Goal: Transaction & Acquisition: Purchase product/service

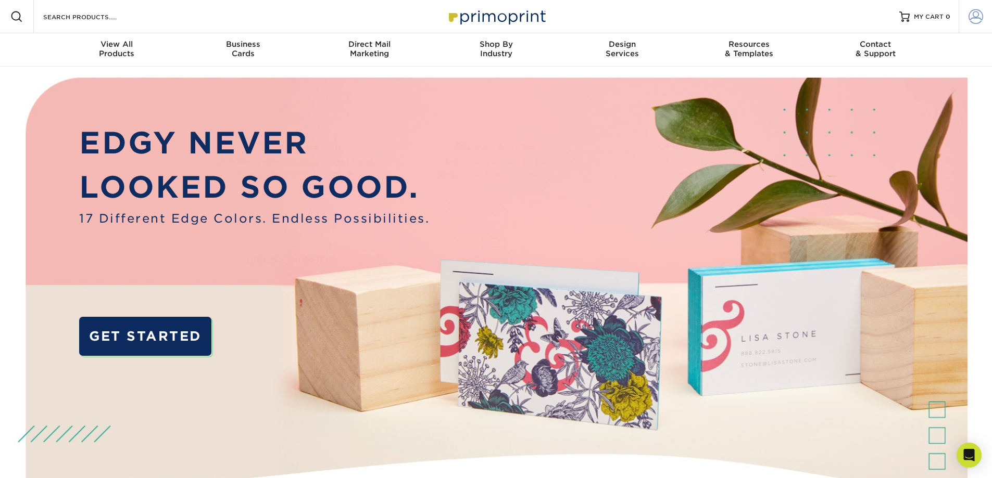
type input "[EMAIL_ADDRESS][DOMAIN_NAME]"
click at [991, 11] on link "Account" at bounding box center [974, 16] width 33 height 33
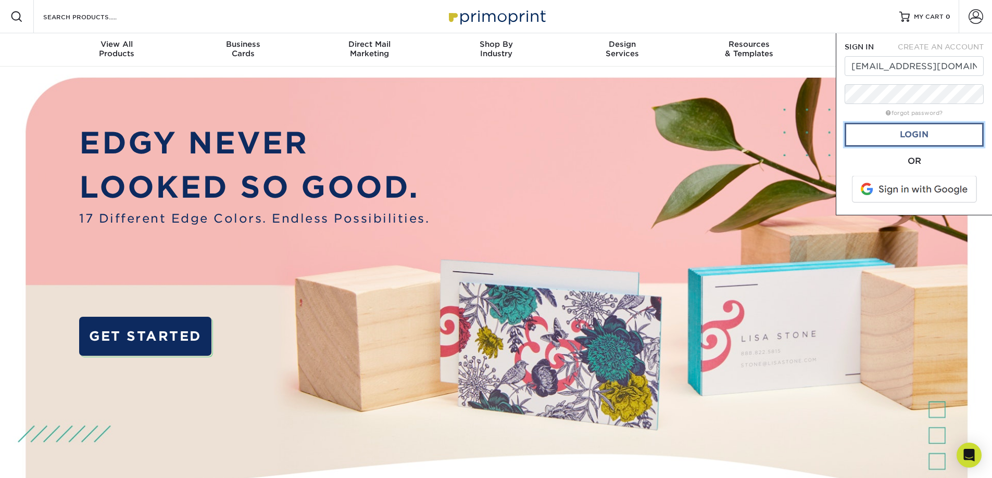
click at [931, 140] on link "Login" at bounding box center [913, 135] width 139 height 24
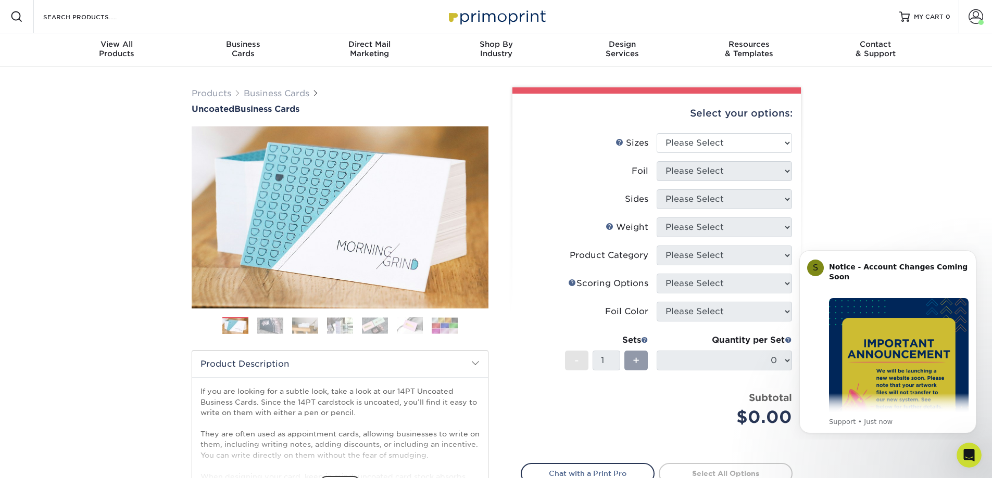
click at [889, 226] on div "Products Business Cards Uncoated Business Cards Previous Next 100" at bounding box center [496, 345] width 992 height 556
click at [969, 446] on div "Open Intercom Messenger" at bounding box center [967, 454] width 34 height 34
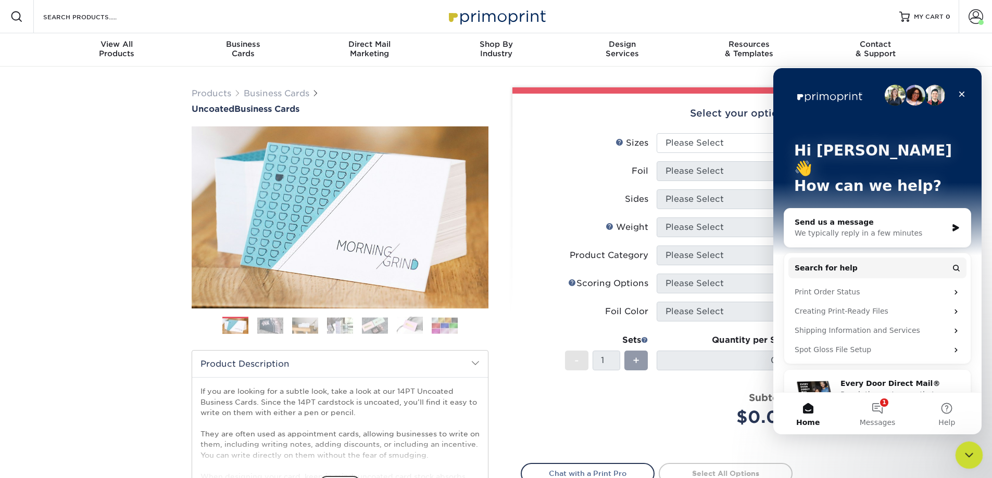
click at [966, 445] on div "Close Intercom Messenger" at bounding box center [967, 453] width 25 height 25
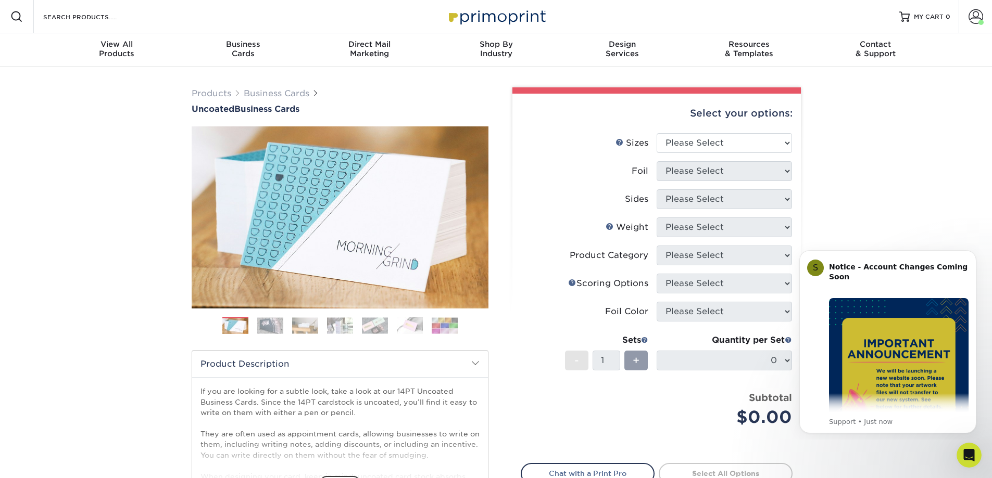
click at [907, 222] on div "Products Business Cards Uncoated Business Cards Previous Next 100" at bounding box center [496, 345] width 992 height 556
click at [971, 255] on icon "Dismiss notification" at bounding box center [973, 253] width 6 height 6
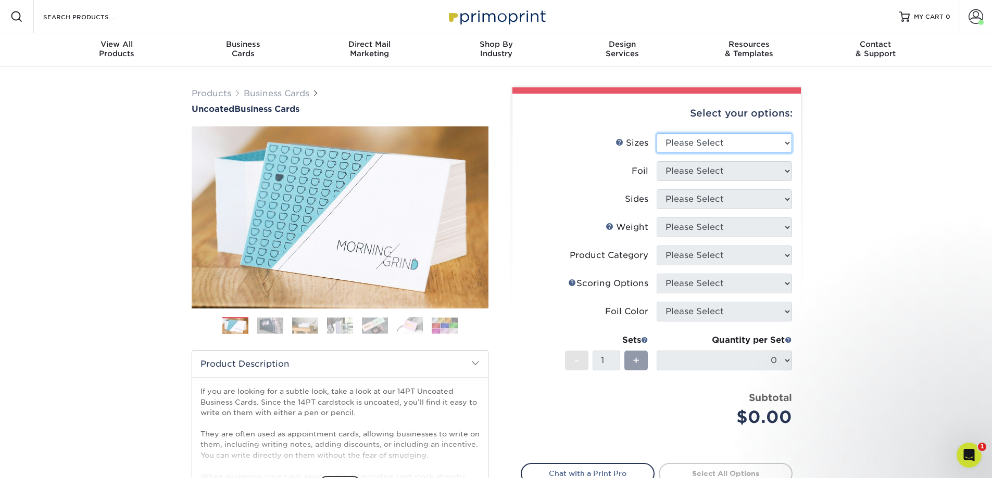
click at [676, 143] on select "Please Select 1.5" x 3.5" - Mini 1.75" x 3.5" - Mini 2" x 3.5" - Standard 2" x …" at bounding box center [723, 143] width 135 height 20
select select "2.00x3.50"
click at [656, 133] on select "Please Select 1.5" x 3.5" - Mini 1.75" x 3.5" - Mini 2" x 3.5" - Standard 2" x …" at bounding box center [723, 143] width 135 height 20
click at [679, 174] on select "Please Select Yes No" at bounding box center [723, 171] width 135 height 20
select select "0"
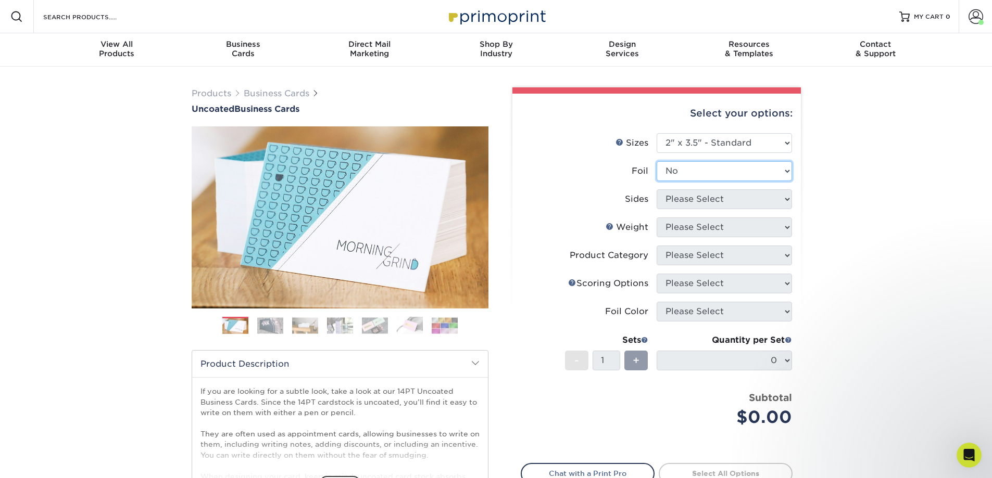
click at [656, 161] on select "Please Select Yes No" at bounding box center [723, 171] width 135 height 20
click at [692, 202] on select "Please Select Print Both Sides Print Front Only" at bounding box center [723, 199] width 135 height 20
select select "32d3c223-f82c-492b-b915-ba065a00862f"
click at [656, 189] on select "Please Select Print Both Sides Print Front Only" at bounding box center [723, 199] width 135 height 20
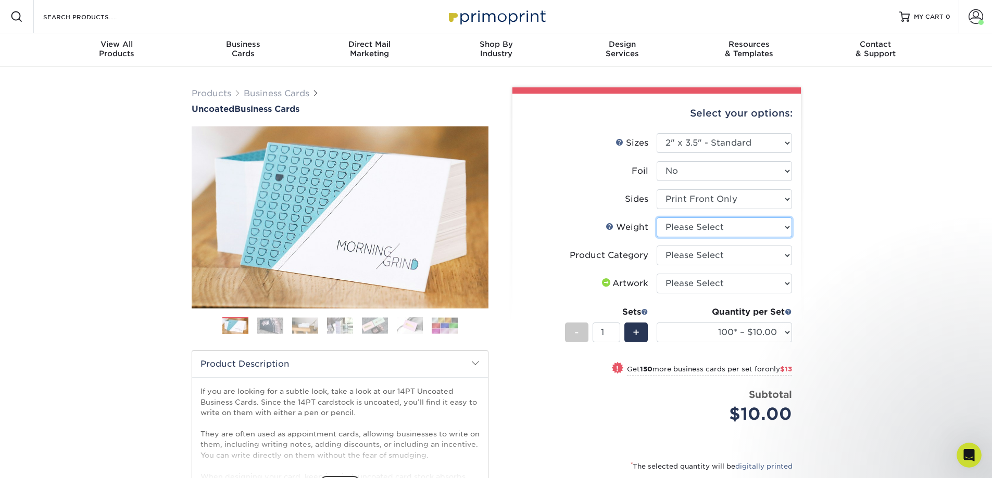
click at [698, 227] on select "Please Select 14PT Uncoated" at bounding box center [723, 228] width 135 height 20
select select "14PT Uncoated"
click at [656, 218] on select "Please Select 14PT Uncoated" at bounding box center [723, 228] width 135 height 20
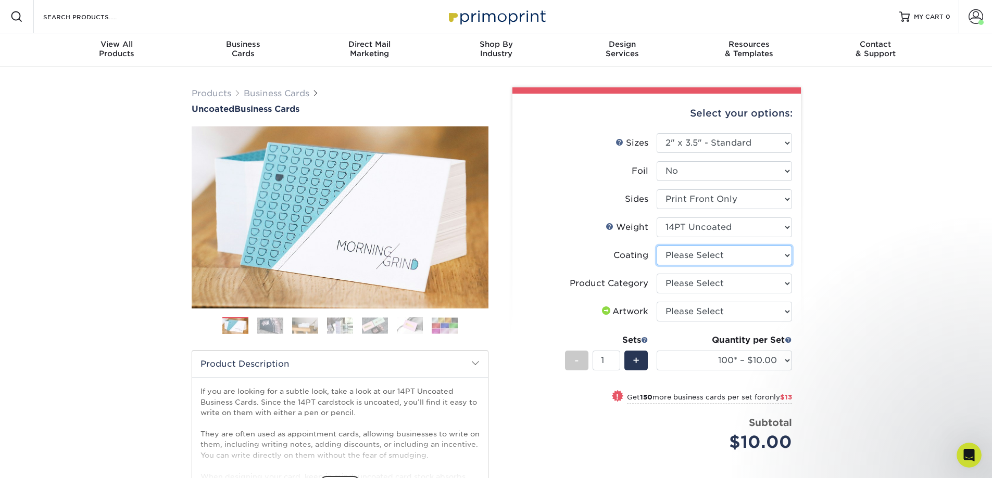
click at [702, 257] on select at bounding box center [723, 256] width 135 height 20
click at [656, 246] on select at bounding box center [723, 256] width 135 height 20
click at [696, 255] on select at bounding box center [723, 256] width 135 height 20
select select "3e7618de-abca-4bda-9f97-8b9129e913d8"
click at [656, 246] on select at bounding box center [723, 256] width 135 height 20
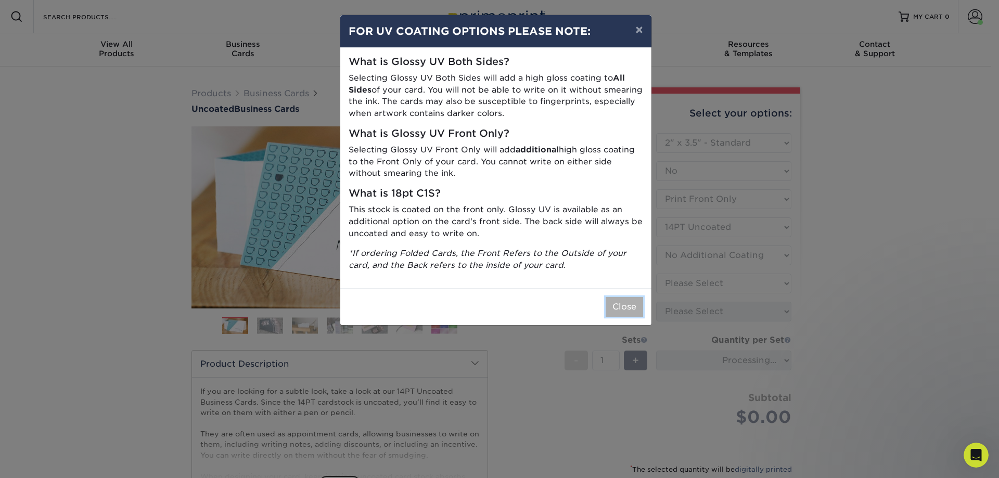
click at [622, 309] on button "Close" at bounding box center [624, 307] width 37 height 20
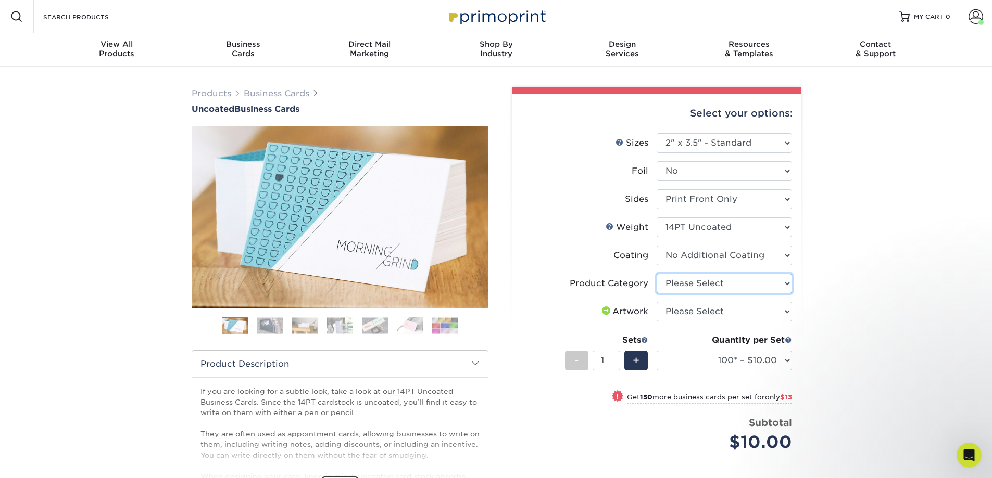
click at [687, 287] on select "Please Select Business Cards" at bounding box center [723, 284] width 135 height 20
select select "3b5148f1-0588-4f88-a218-97bcfdce65c1"
click at [656, 274] on select "Please Select Business Cards" at bounding box center [723, 284] width 135 height 20
click at [690, 312] on select "Please Select I will upload files I need a design - $100" at bounding box center [723, 312] width 135 height 20
select select "upload"
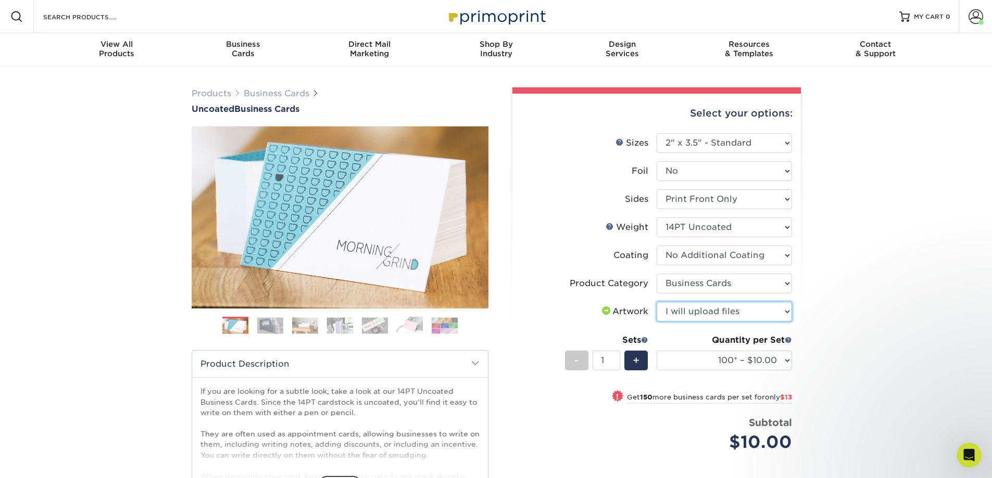
click at [656, 302] on select "Please Select I will upload files I need a design - $100" at bounding box center [723, 312] width 135 height 20
click at [764, 365] on select "100* – $10.00 250* – $23.00 500 – $46.00 1000 – $57.00 2500 – $122.00 5000 – $1…" at bounding box center [723, 361] width 135 height 20
select select "500 – $46.00"
click at [656, 351] on select "100* – $10.00 250* – $23.00 500 – $46.00 1000 – $57.00 2500 – $122.00 5000 – $1…" at bounding box center [723, 361] width 135 height 20
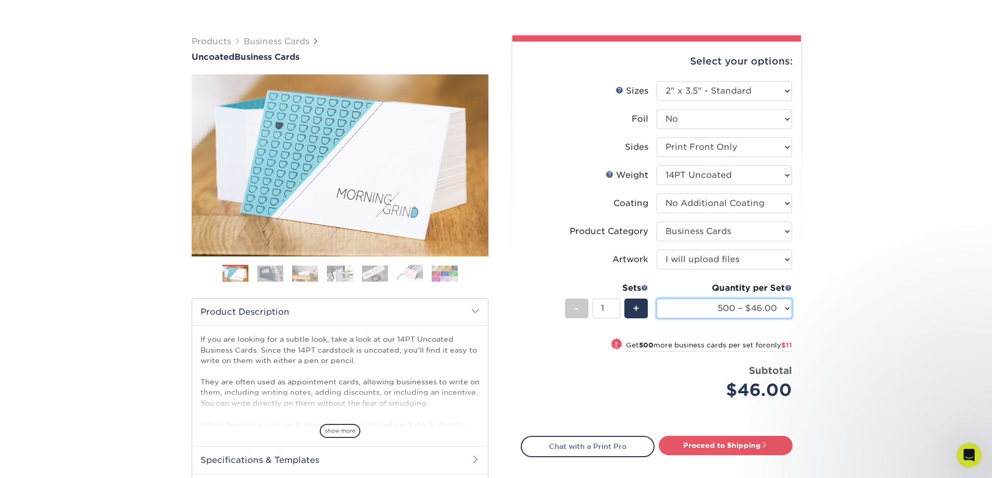
scroll to position [104, 0]
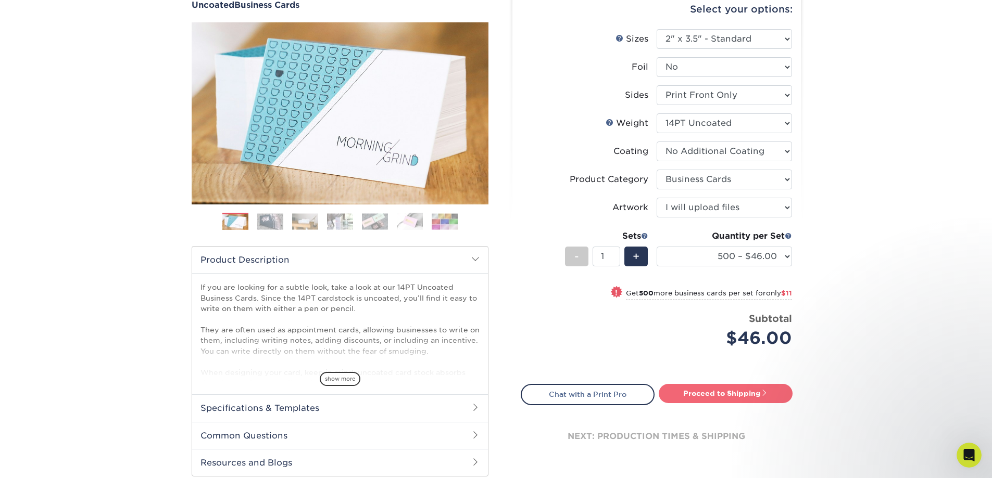
click at [763, 392] on span at bounding box center [763, 392] width 7 height 7
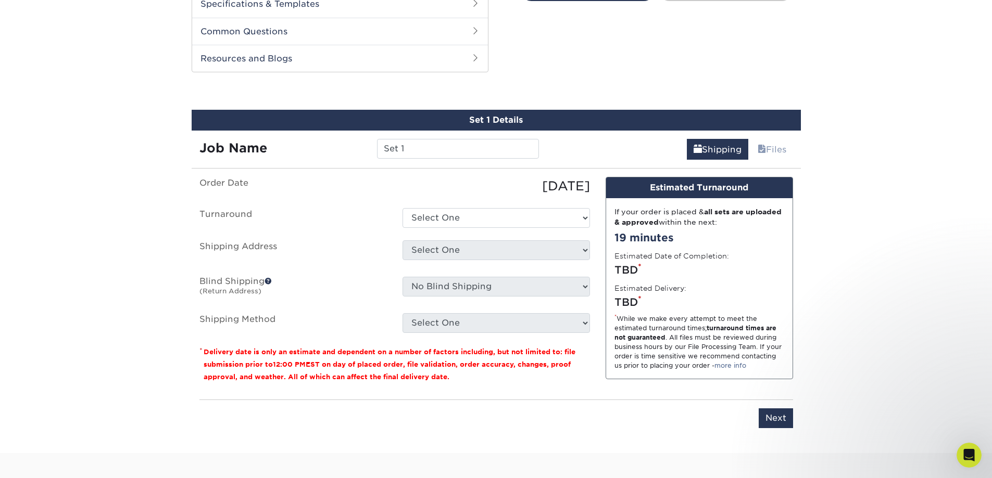
scroll to position [530, 0]
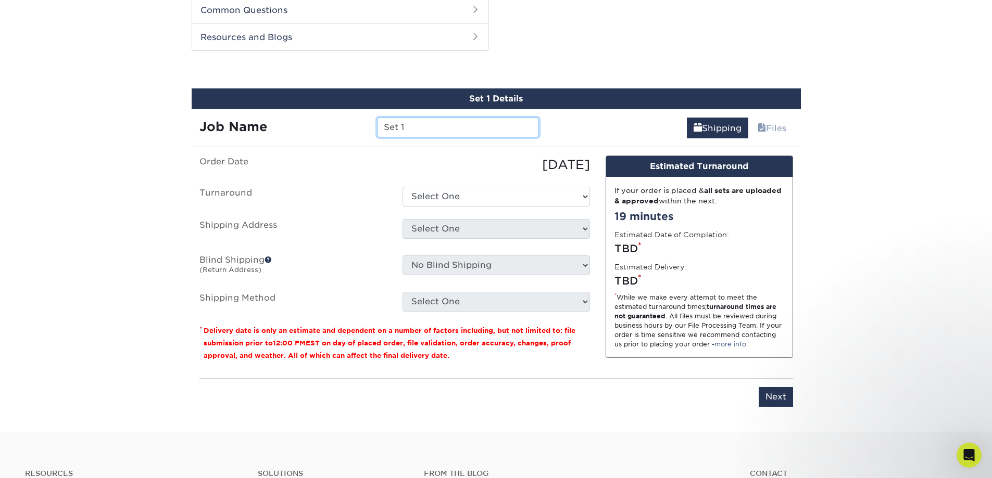
drag, startPoint x: 435, startPoint y: 129, endPoint x: 305, endPoint y: 119, distance: 130.0
click at [305, 119] on div "Job Name Set 1" at bounding box center [370, 128] width 356 height 20
type input "[PERSON_NAME] Business Card Reorder"
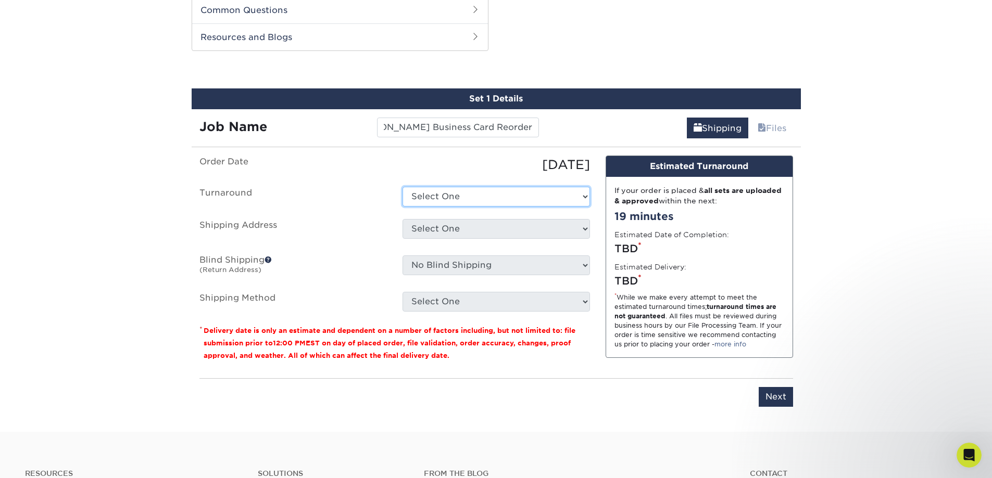
click at [460, 196] on select "Select One 2-4 Business Days 2 Day Next Business Day" at bounding box center [495, 197] width 187 height 20
select select "d8d8945a-f414-4cc0-a8bb-5fd3eb0c02e6"
click at [402, 187] on select "Select One 2-4 Business Days 2 Day Next Business Day" at bounding box center [495, 197] width 187 height 20
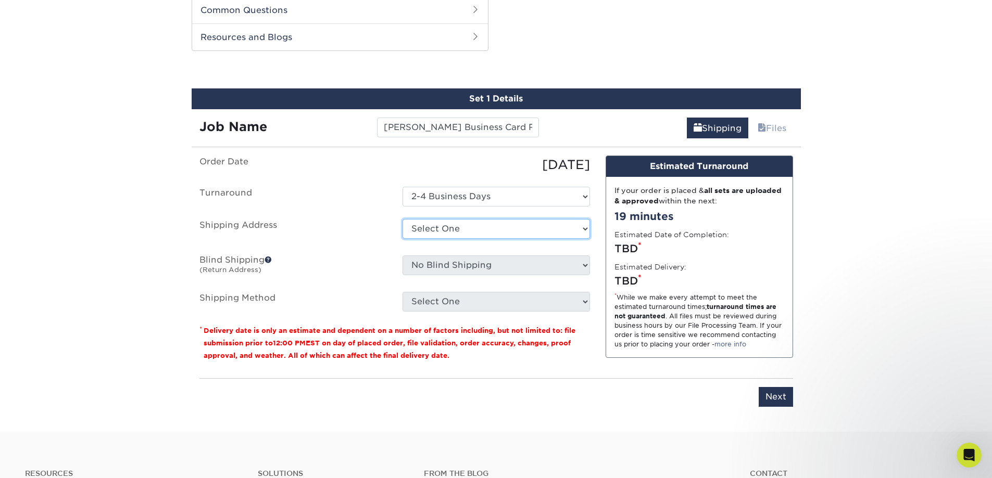
click at [442, 231] on select "Select One CSE Software Nick Utech Simformotion Troy's House + Add New Address" at bounding box center [495, 229] width 187 height 20
select select "161302"
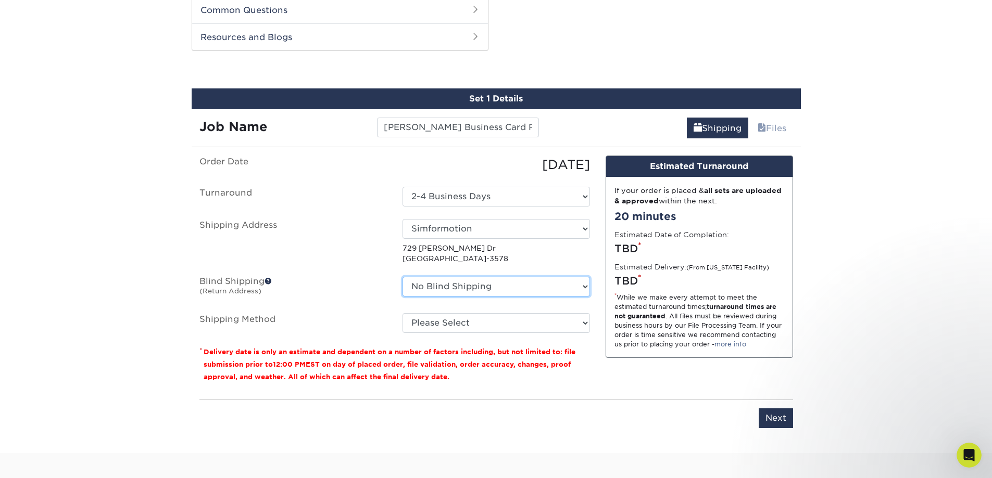
click at [447, 293] on select "No Blind Shipping CSE Software Nick Utech Simformotion Troy's House + Add New A…" at bounding box center [495, 287] width 187 height 20
click at [402, 277] on select "No Blind Shipping CSE Software Nick Utech Simformotion Troy's House + Add New A…" at bounding box center [495, 287] width 187 height 20
click at [450, 321] on select "Please Select Ground Shipping (+$8.96) 3 Day Shipping Service (+$15.34) 2 Day A…" at bounding box center [495, 323] width 187 height 20
select select "03"
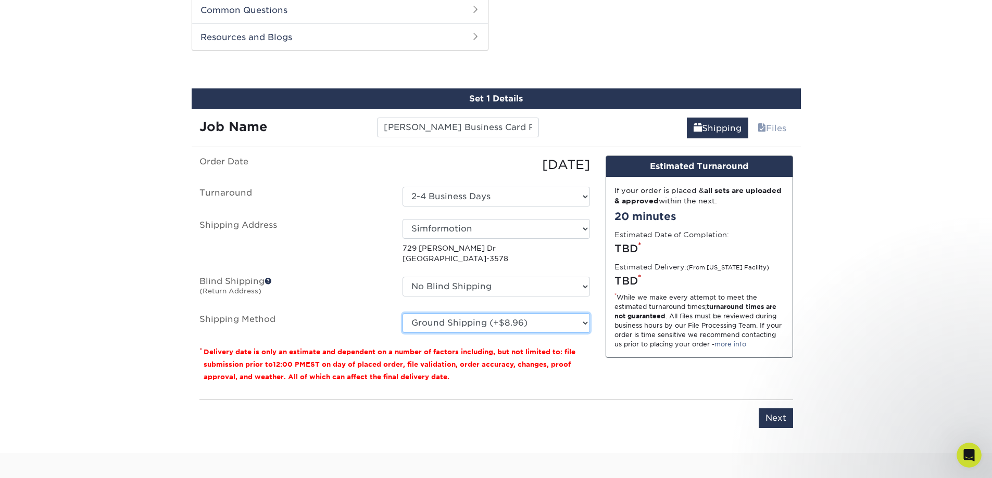
click at [402, 313] on select "Please Select Ground Shipping (+$8.96) 3 Day Shipping Service (+$15.34) 2 Day A…" at bounding box center [495, 323] width 187 height 20
click at [780, 421] on input "Next" at bounding box center [775, 419] width 34 height 20
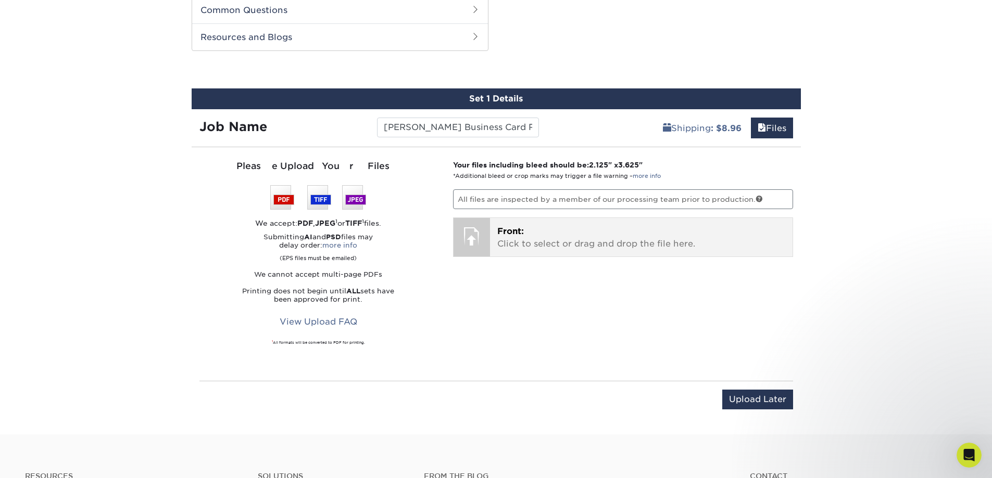
click at [565, 236] on p "Front: Click to select or drag and drop the file here." at bounding box center [641, 237] width 288 height 25
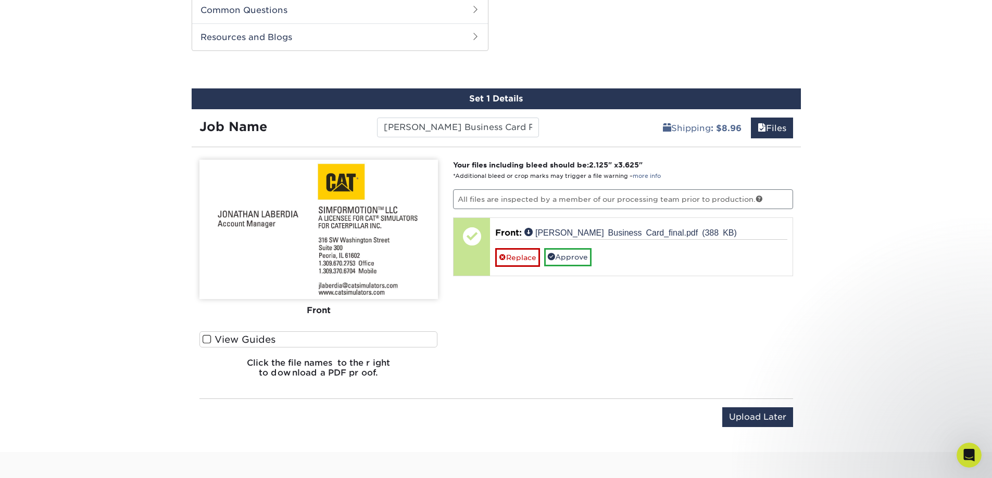
click at [207, 338] on span at bounding box center [206, 340] width 9 height 10
click at [0, 0] on input "View Guides" at bounding box center [0, 0] width 0 height 0
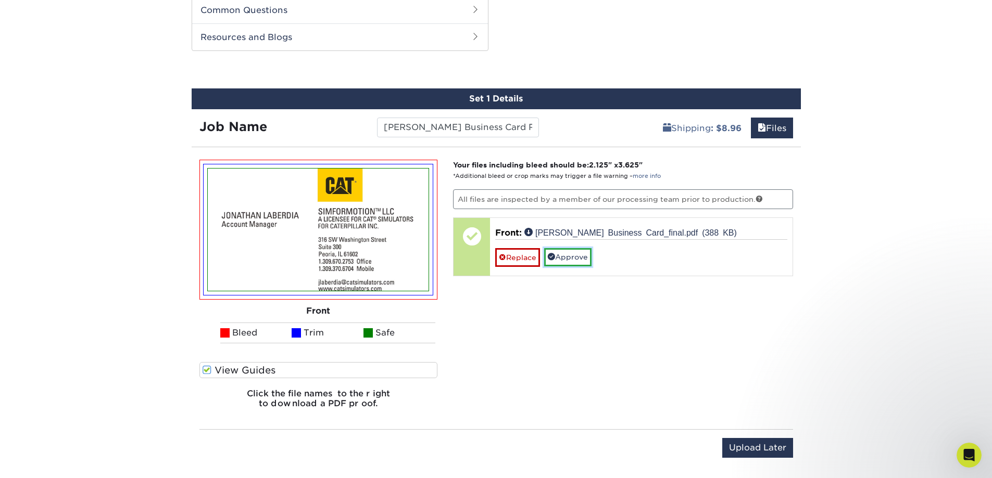
drag, startPoint x: 579, startPoint y: 261, endPoint x: 587, endPoint y: 265, distance: 9.1
click at [579, 261] on link "Approve" at bounding box center [567, 257] width 47 height 18
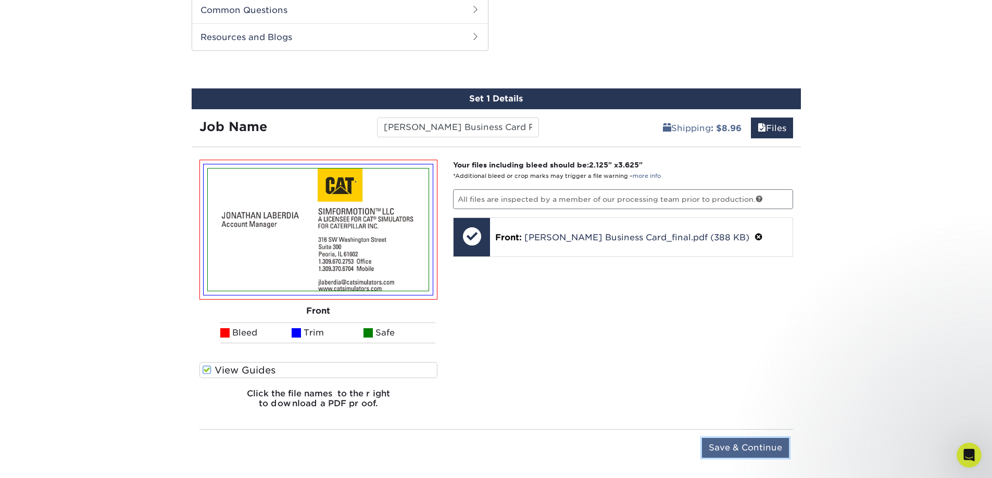
click at [752, 443] on input "Save & Continue" at bounding box center [745, 448] width 87 height 20
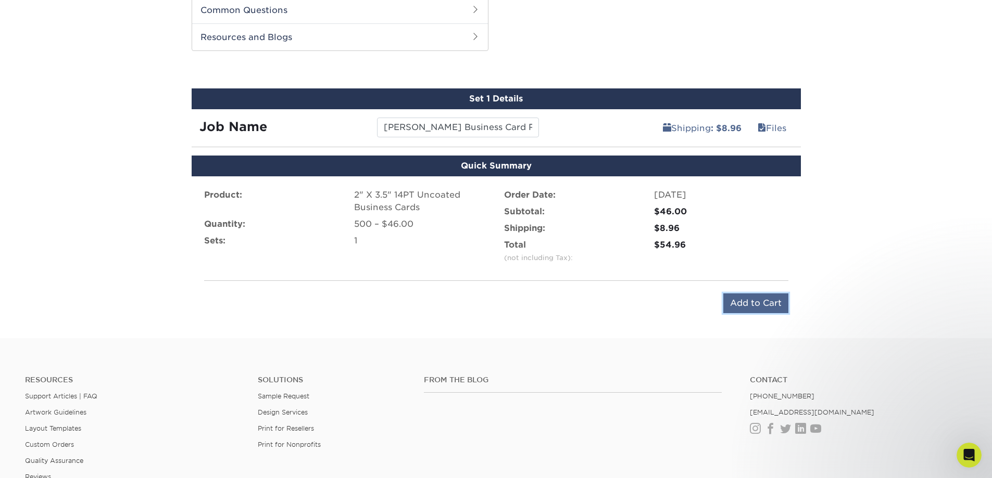
click at [769, 300] on input "Add to Cart" at bounding box center [755, 304] width 65 height 20
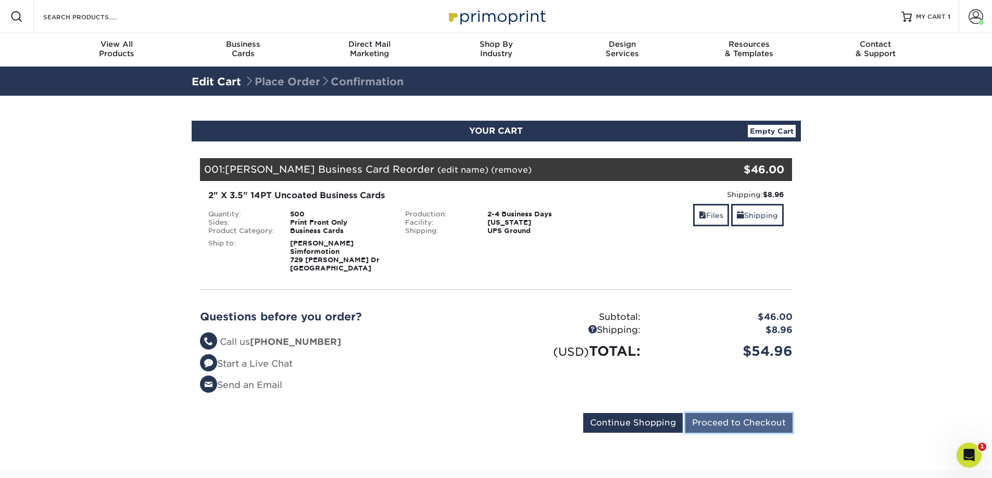
click at [754, 424] on input "Proceed to Checkout" at bounding box center [738, 423] width 107 height 20
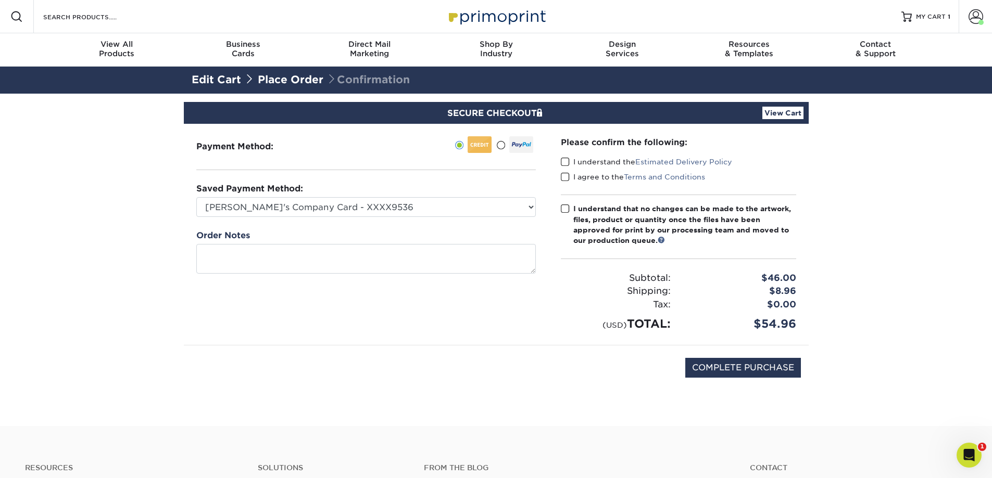
click at [566, 163] on span at bounding box center [565, 162] width 9 height 10
click at [0, 0] on input "I understand the Estimated Delivery Policy" at bounding box center [0, 0] width 0 height 0
click at [567, 179] on span at bounding box center [565, 177] width 9 height 10
click at [0, 0] on input "I agree to the Terms and Conditions" at bounding box center [0, 0] width 0 height 0
click at [566, 209] on span at bounding box center [565, 209] width 9 height 10
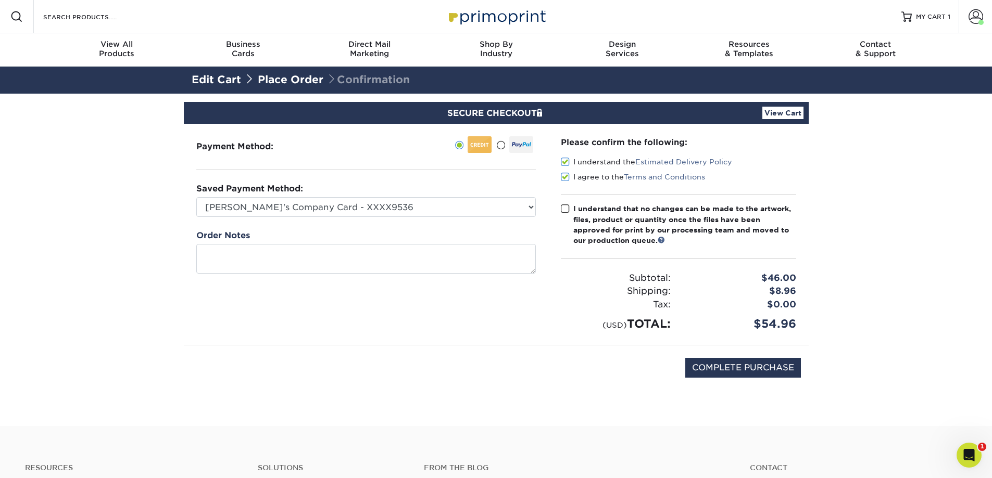
click at [0, 0] on input "I understand that no changes can be made to the artwork, files, product or quan…" at bounding box center [0, 0] width 0 height 0
click at [754, 374] on input "COMPLETE PURCHASE" at bounding box center [743, 368] width 116 height 20
type input "PROCESSING, PLEASE WAIT..."
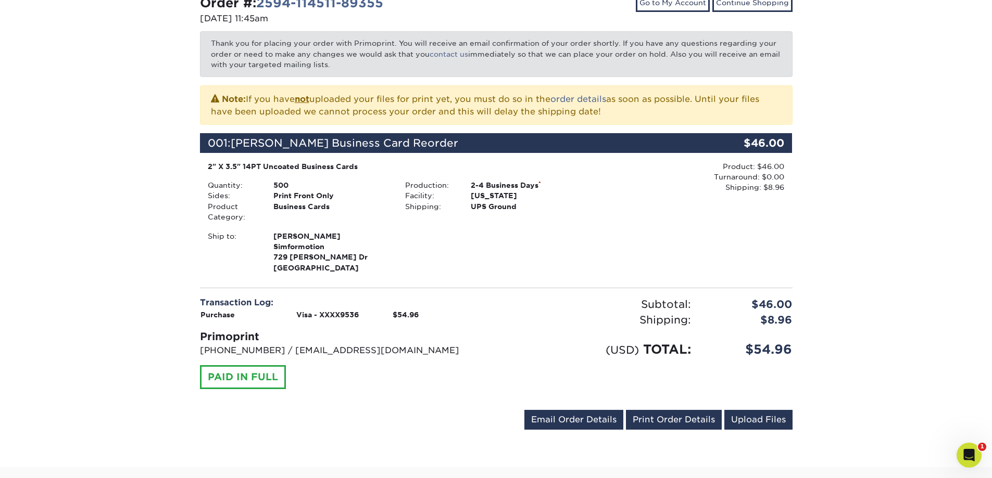
scroll to position [208, 0]
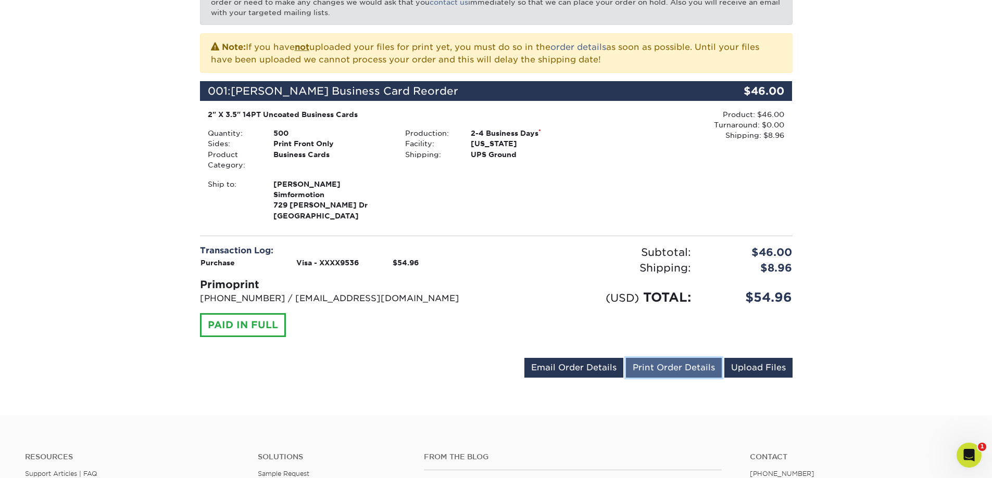
click at [677, 371] on link "Print Order Details" at bounding box center [674, 368] width 96 height 20
